Goal: Information Seeking & Learning: Learn about a topic

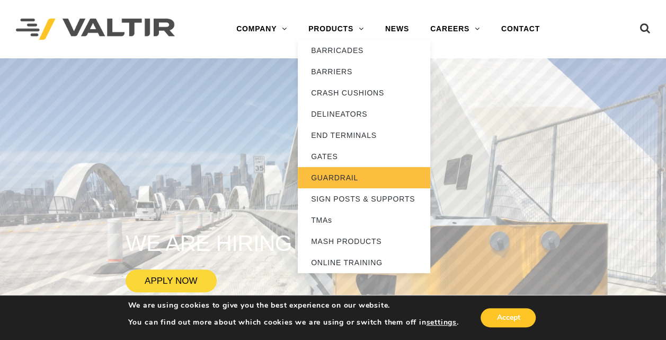
click at [333, 174] on link "GUARDRAIL" at bounding box center [364, 177] width 132 height 21
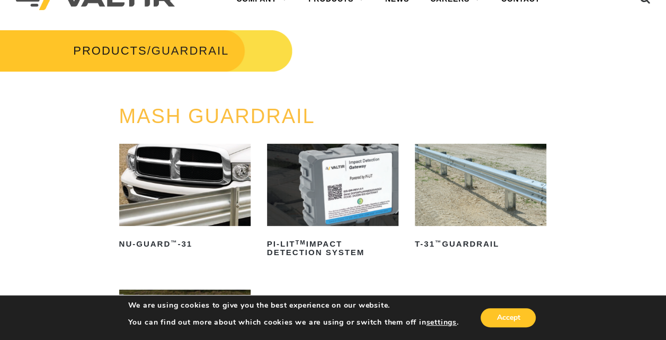
scroll to position [30, 0]
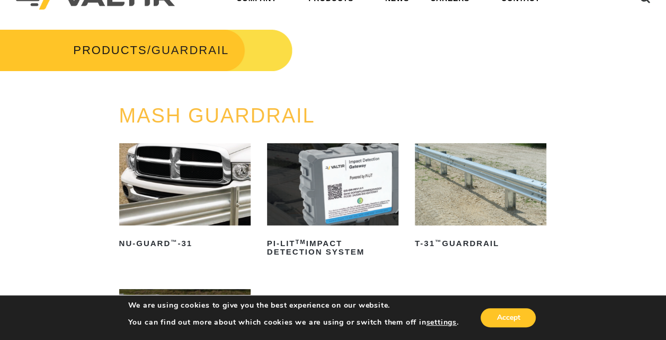
click at [469, 210] on img at bounding box center [480, 184] width 131 height 82
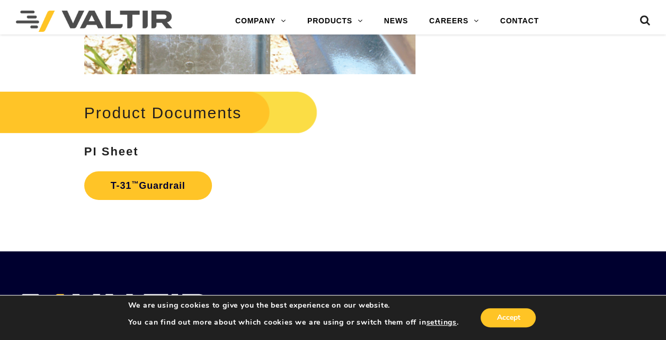
scroll to position [1582, 0]
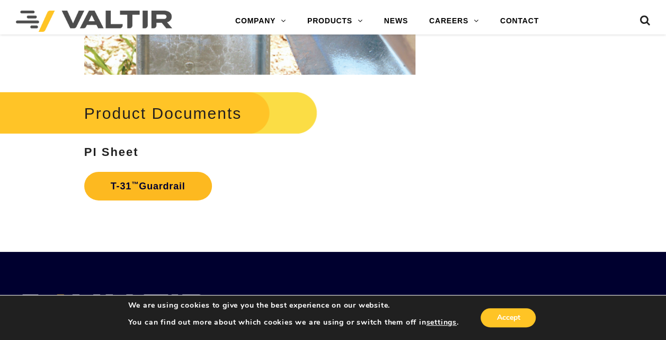
click at [163, 187] on link "T-31 ™ Guardrail" at bounding box center [148, 186] width 128 height 29
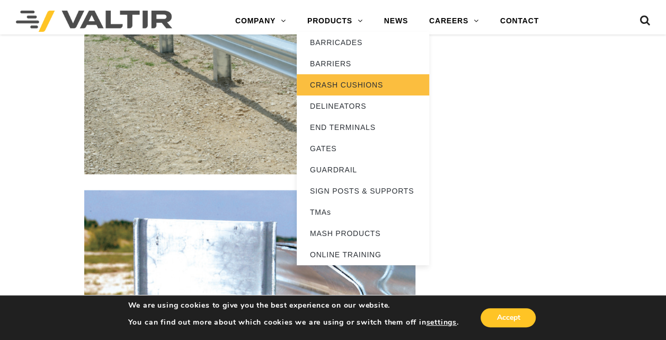
scroll to position [1071, 0]
click at [336, 78] on link "CRASH CUSHIONS" at bounding box center [363, 84] width 132 height 21
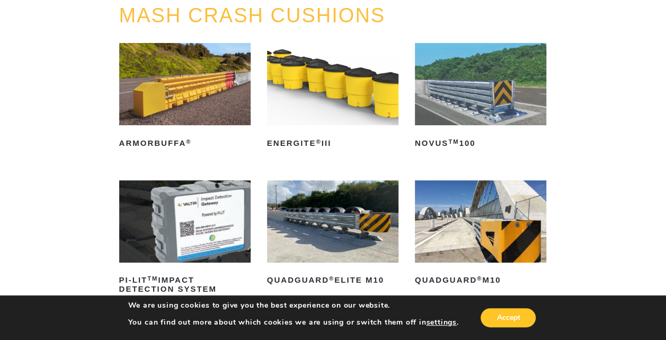
scroll to position [162, 0]
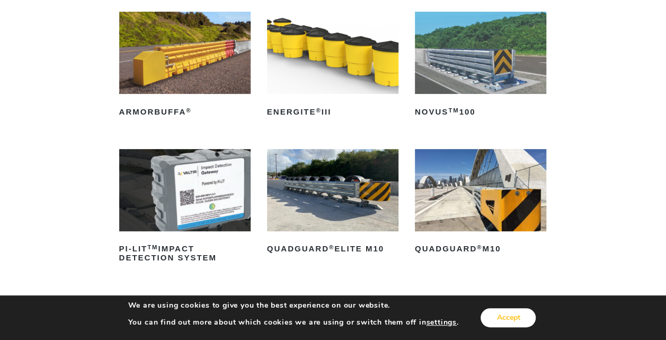
click at [499, 314] on button "Accept" at bounding box center [508, 317] width 55 height 19
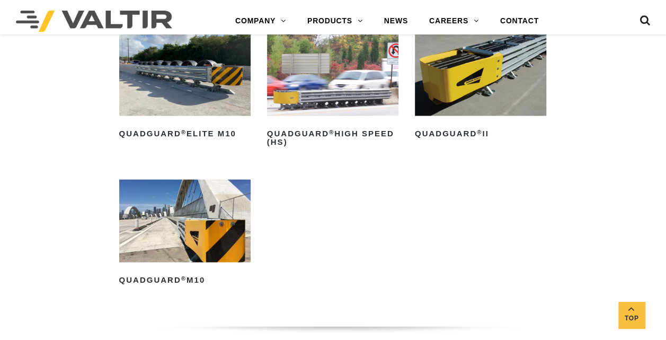
scroll to position [776, 0]
click at [471, 92] on img at bounding box center [480, 75] width 131 height 82
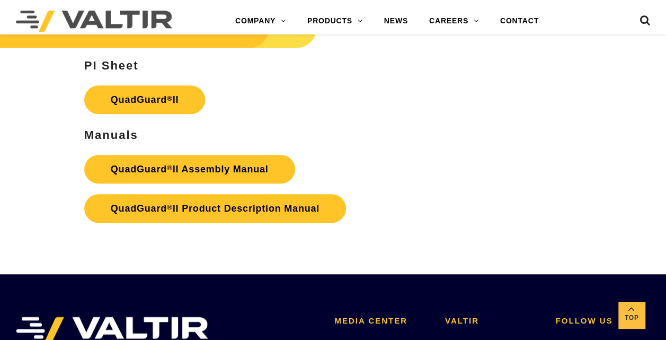
scroll to position [2250, 0]
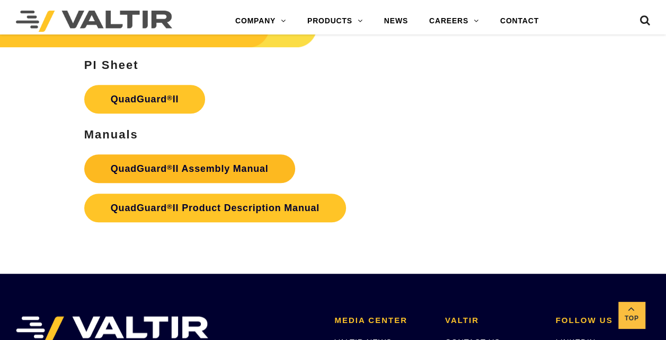
click at [199, 164] on strong "QuadGuard ® II Assembly Manual" at bounding box center [190, 168] width 158 height 11
